Goal: Information Seeking & Learning: Learn about a topic

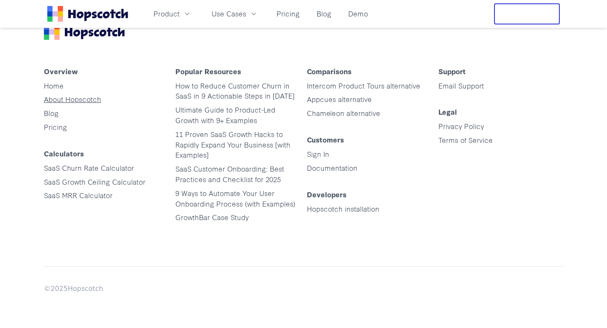
click at [62, 101] on link "About Hopscotch" at bounding box center [72, 99] width 57 height 10
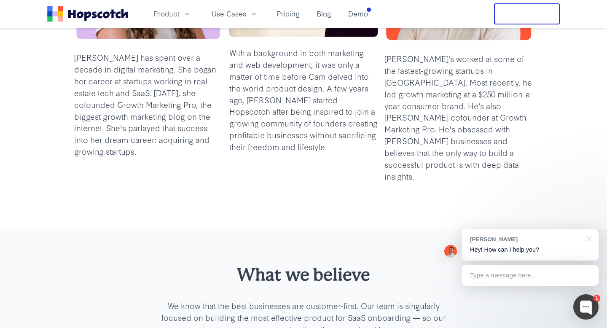
scroll to position [404, 0]
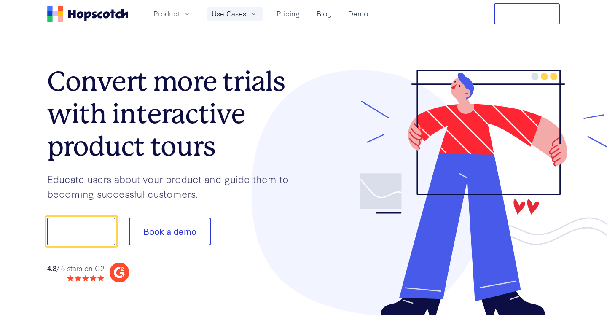
click at [232, 11] on span "Use Cases" at bounding box center [228, 13] width 35 height 11
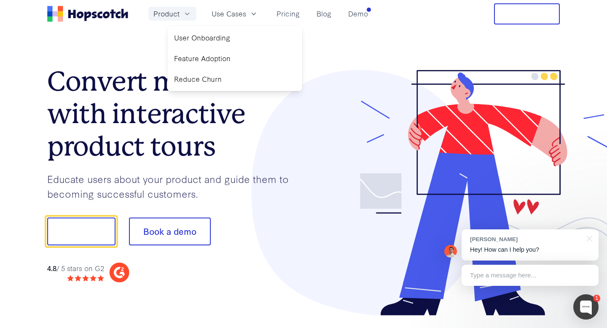
click at [179, 15] on button "Product" at bounding box center [172, 14] width 48 height 14
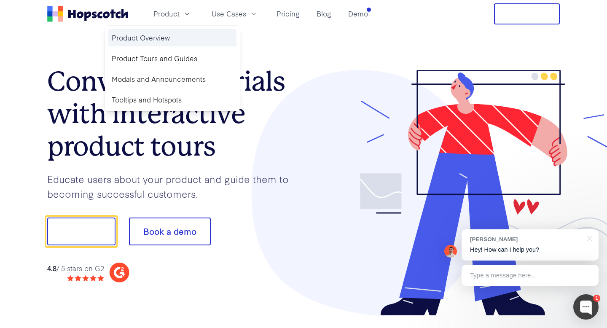
click at [166, 34] on link "Product Overview" at bounding box center [172, 37] width 128 height 17
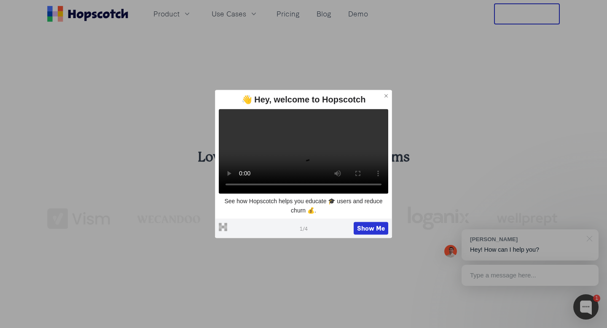
scroll to position [496, 0]
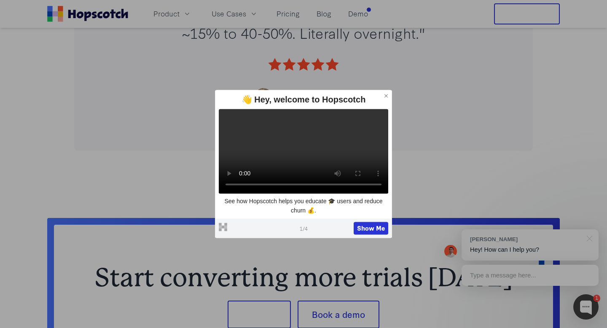
click at [386, 93] on icon at bounding box center [386, 96] width 6 height 6
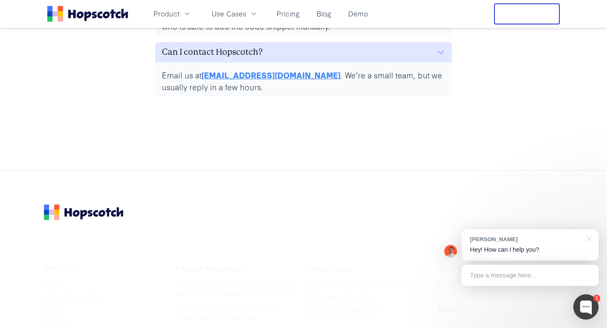
scroll to position [4249, 0]
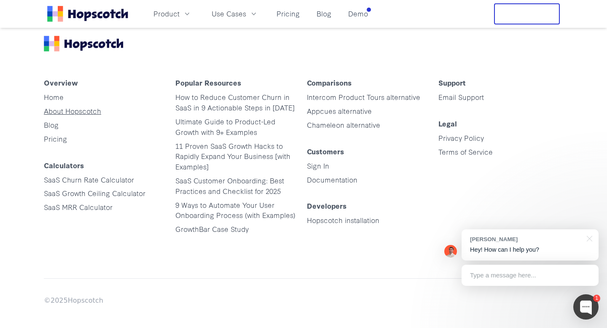
click at [89, 106] on link "About Hopscotch" at bounding box center [72, 111] width 57 height 10
